Goal: Book appointment/travel/reservation

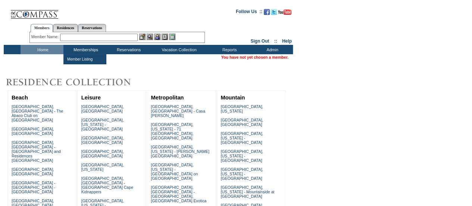
click at [81, 37] on input "text" at bounding box center [99, 37] width 78 height 7
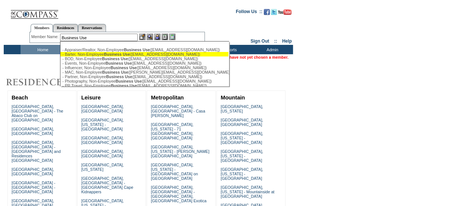
click at [90, 56] on div "- Barter, Non-Employee Business Use ([EMAIL_ADDRESS][DOMAIN_NAME])" at bounding box center [144, 54] width 164 height 4
type input "- Barter, Non-Employee Business Use ([EMAIL_ADDRESS][DOMAIN_NAME])"
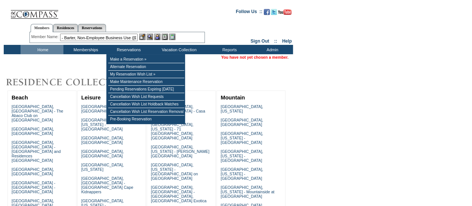
click at [148, 38] on img at bounding box center [150, 37] width 6 height 6
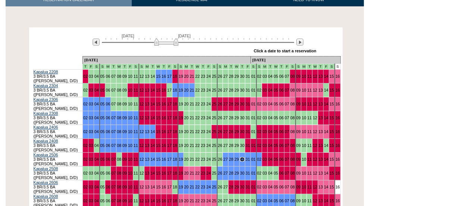
scroll to position [149, 0]
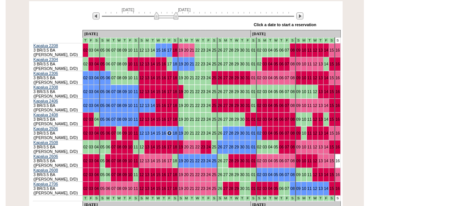
click at [169, 17] on img at bounding box center [166, 15] width 24 height 7
click at [172, 15] on img at bounding box center [166, 15] width 24 height 7
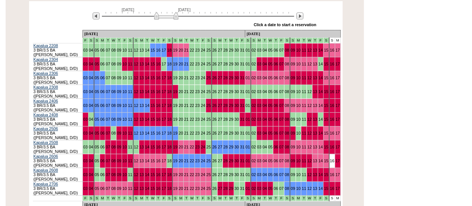
click at [172, 15] on img at bounding box center [166, 15] width 24 height 7
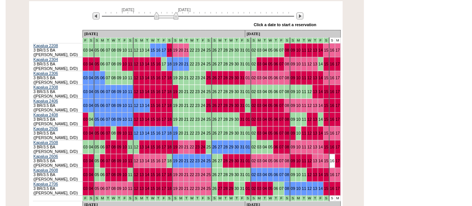
click at [172, 15] on img at bounding box center [166, 15] width 24 height 7
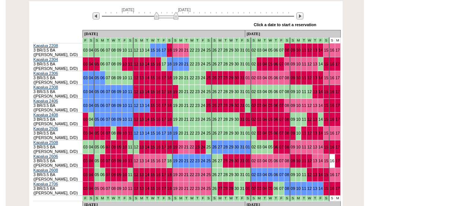
click at [172, 15] on img at bounding box center [166, 15] width 24 height 7
click at [162, 18] on img at bounding box center [166, 15] width 24 height 7
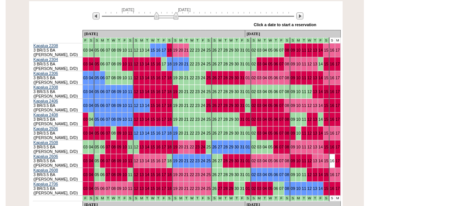
click at [162, 18] on img at bounding box center [166, 15] width 24 height 7
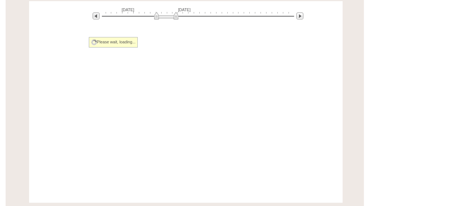
click at [162, 18] on img at bounding box center [166, 15] width 24 height 7
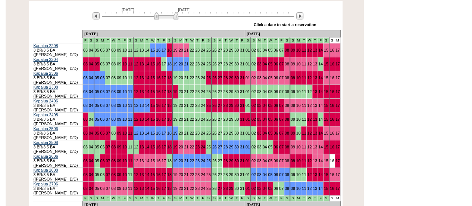
click at [162, 18] on img at bounding box center [166, 15] width 24 height 7
click at [164, 15] on img at bounding box center [166, 15] width 24 height 7
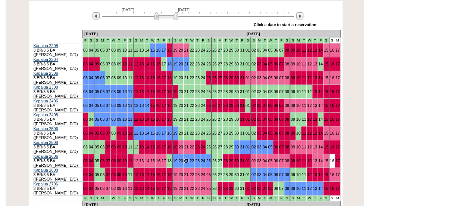
click at [163, 19] on img at bounding box center [166, 15] width 24 height 7
click at [164, 17] on img at bounding box center [166, 15] width 24 height 7
click at [169, 17] on img at bounding box center [166, 15] width 24 height 7
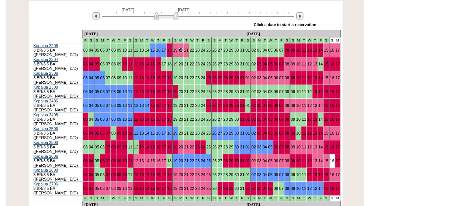
drag, startPoint x: 171, startPoint y: 16, endPoint x: 171, endPoint y: 22, distance: 5.6
click at [171, 16] on img at bounding box center [166, 15] width 24 height 7
